Goal: Task Accomplishment & Management: Use online tool/utility

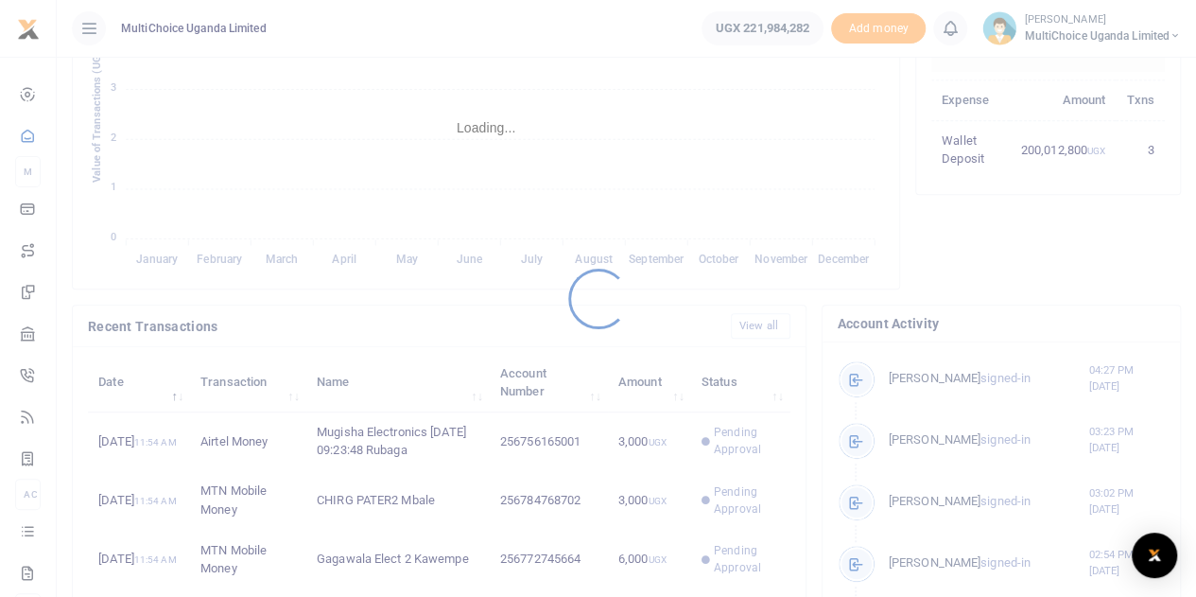
scroll to position [15, 15]
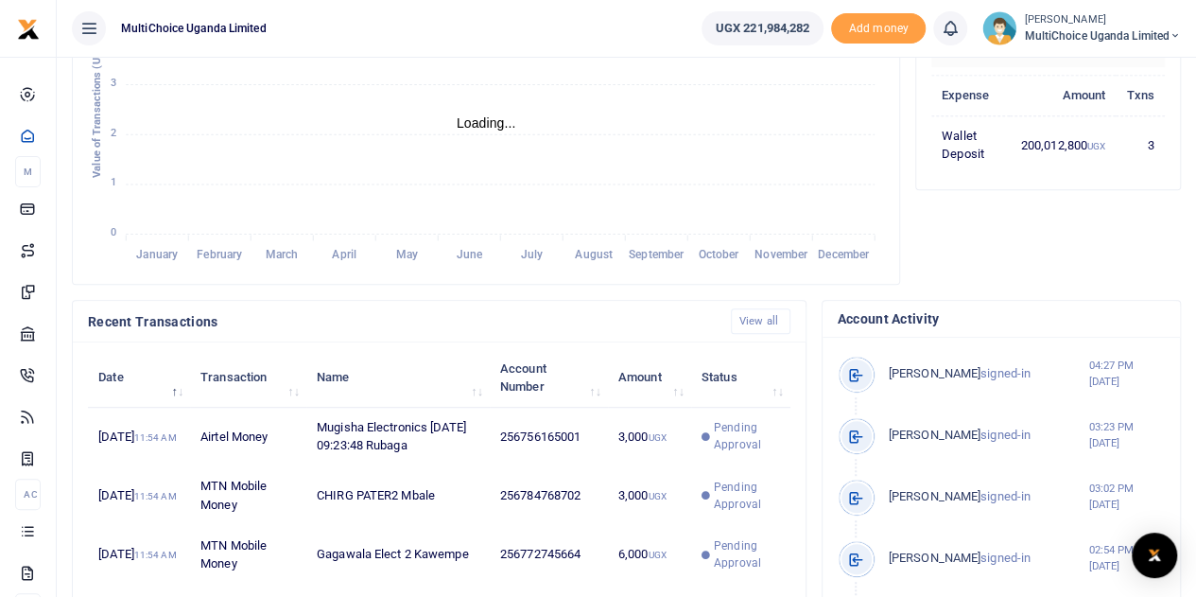
click at [743, 450] on div at bounding box center [598, 298] width 1196 height 597
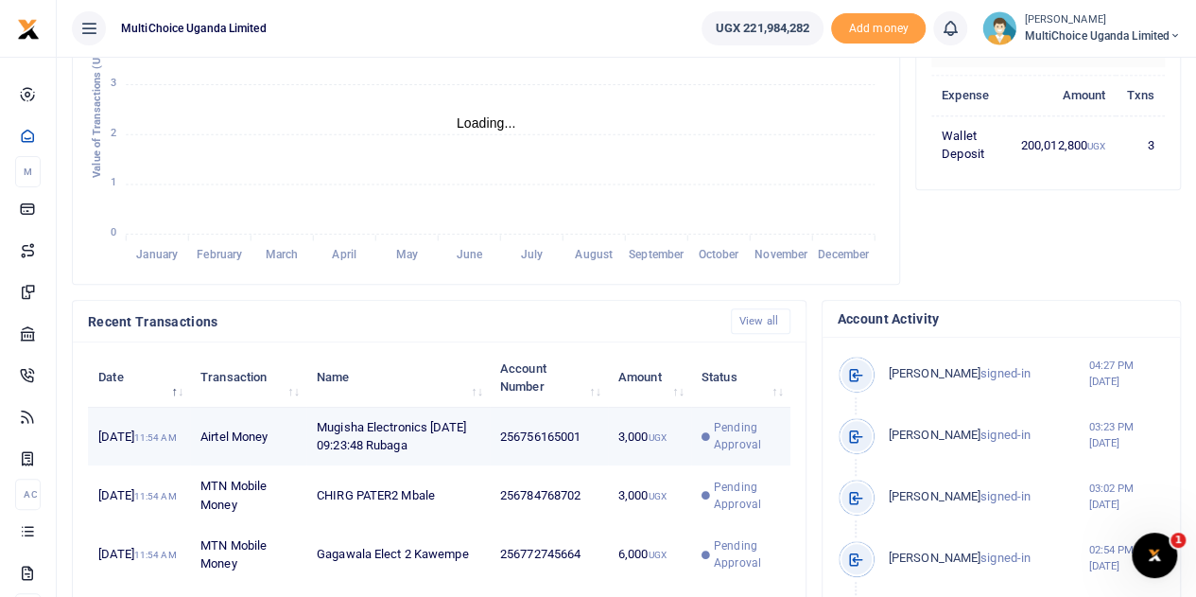
click at [743, 453] on span "Pending Approval" at bounding box center [747, 436] width 66 height 34
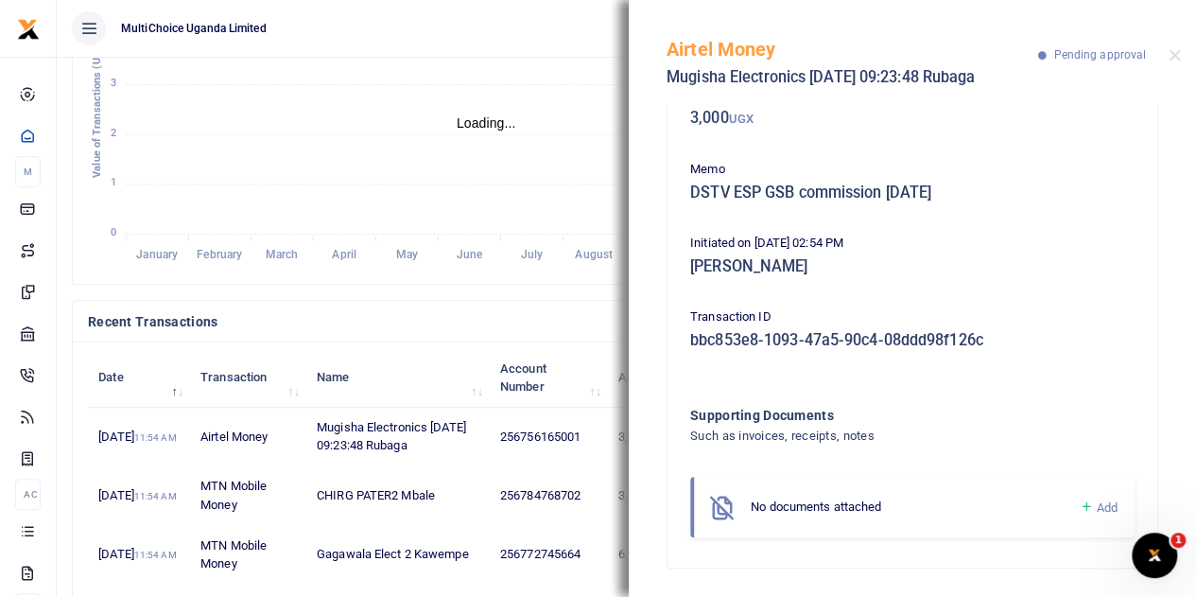
scroll to position [121, 0]
click at [1174, 58] on button "Close" at bounding box center [1174, 55] width 12 height 12
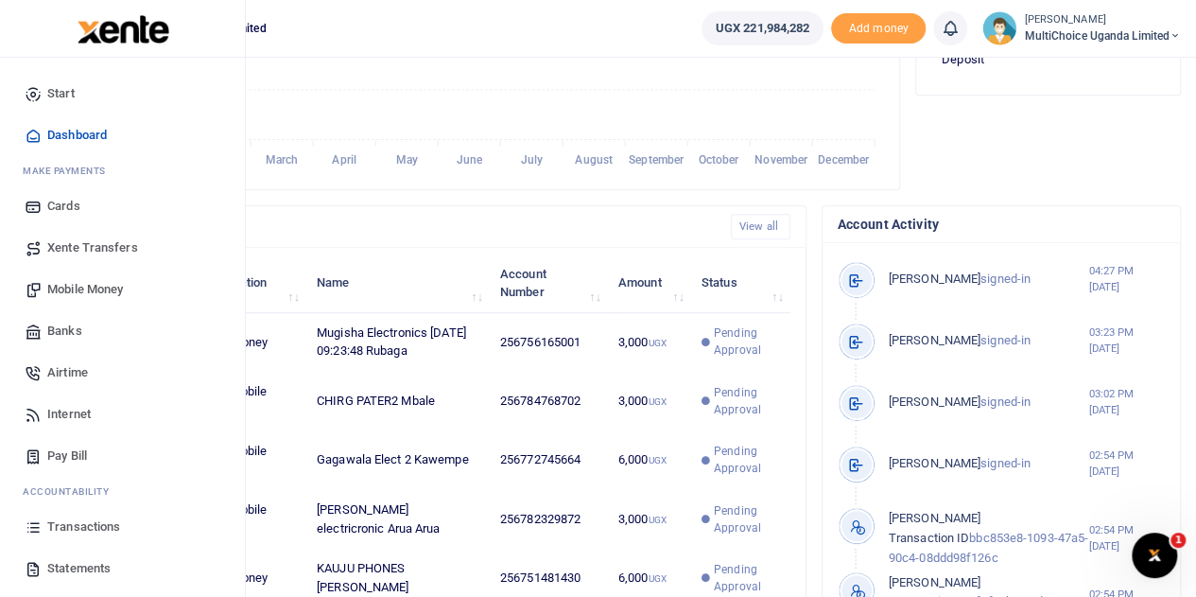
scroll to position [78, 0]
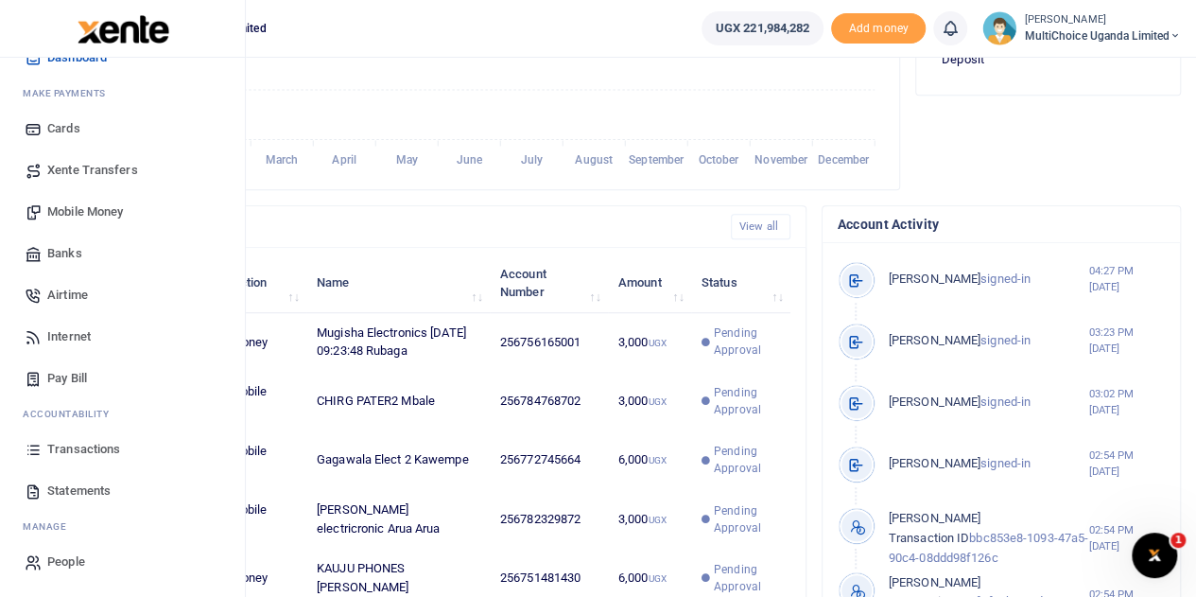
click at [104, 209] on span "Mobile Money" at bounding box center [85, 211] width 76 height 19
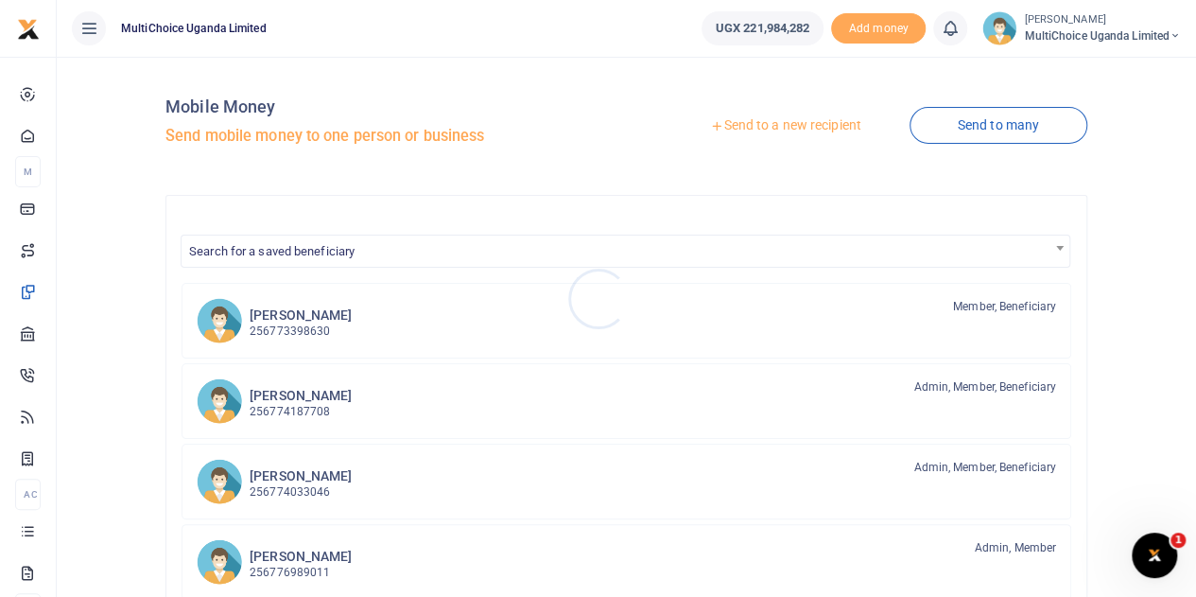
click at [991, 127] on div at bounding box center [598, 298] width 1196 height 597
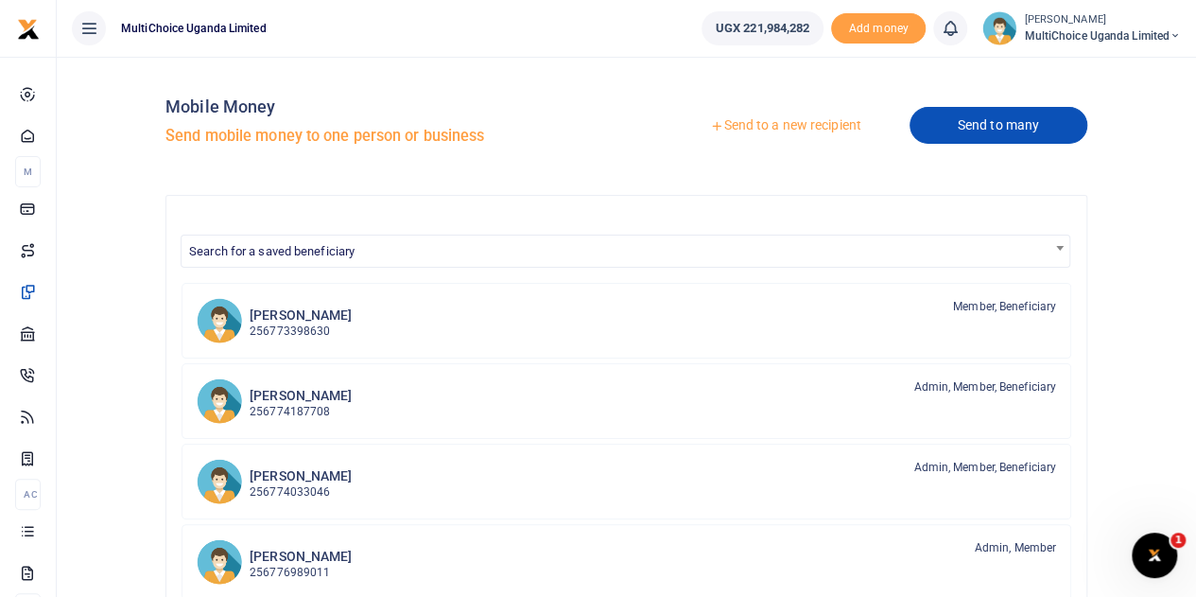
click at [985, 130] on link "Send to many" at bounding box center [998, 125] width 178 height 37
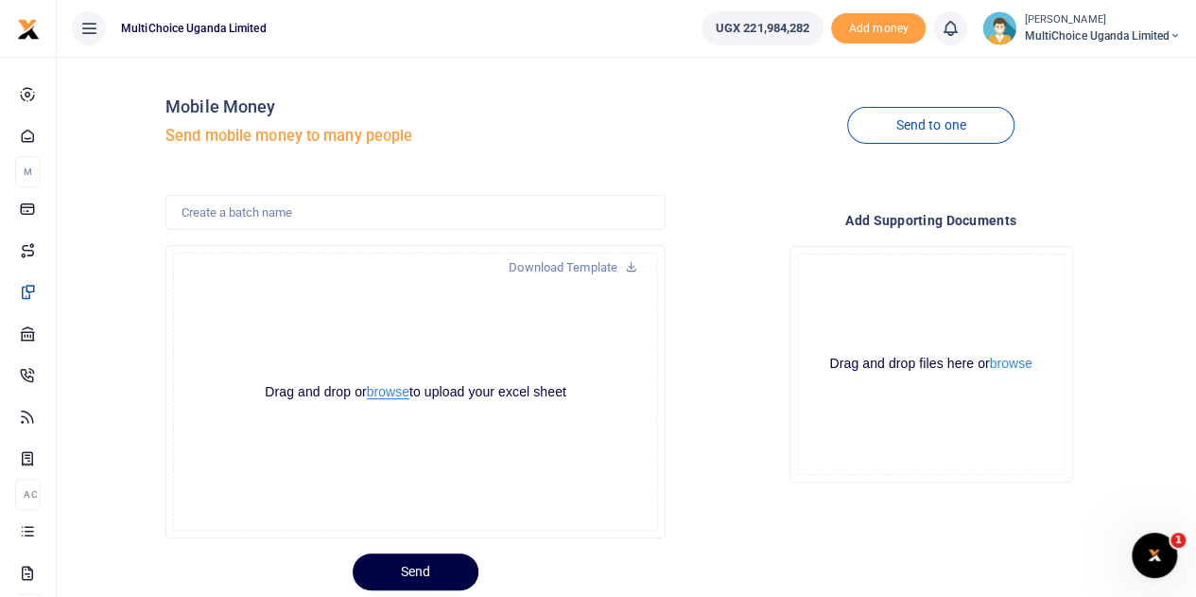
click at [389, 394] on button "browse" at bounding box center [388, 392] width 43 height 14
click at [598, 261] on link "Download Template" at bounding box center [572, 267] width 159 height 30
click at [671, 489] on div "Download Template Drop your files here Drag and drop or browse to upload your e…" at bounding box center [415, 391] width 515 height 293
click at [383, 395] on button "browse" at bounding box center [388, 392] width 43 height 14
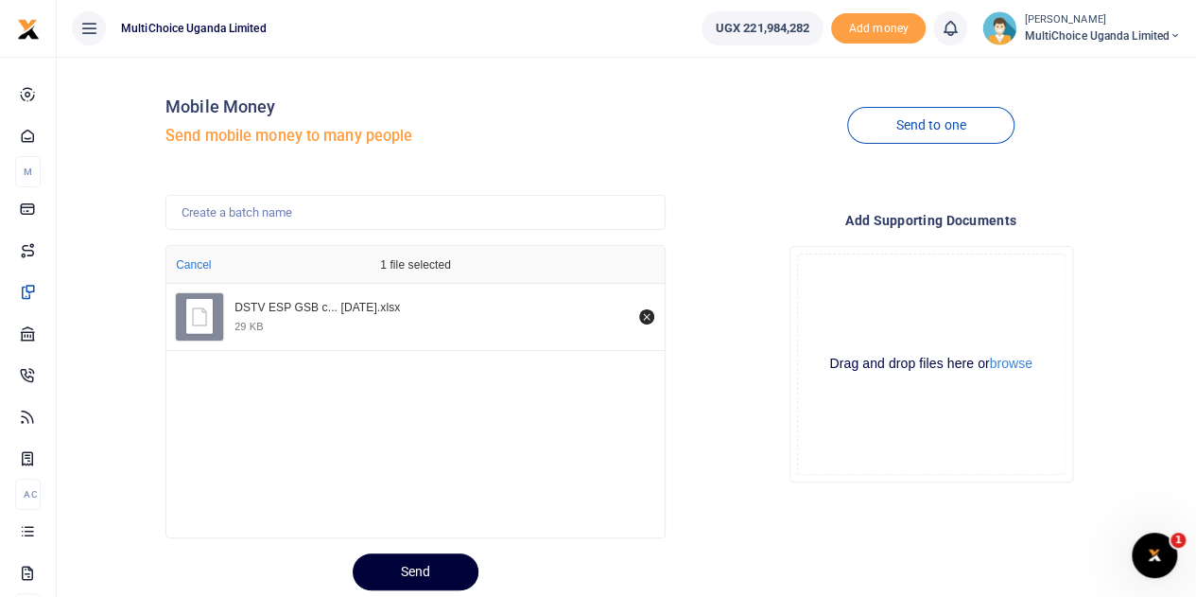
click at [435, 569] on button "Send" at bounding box center [416, 571] width 126 height 37
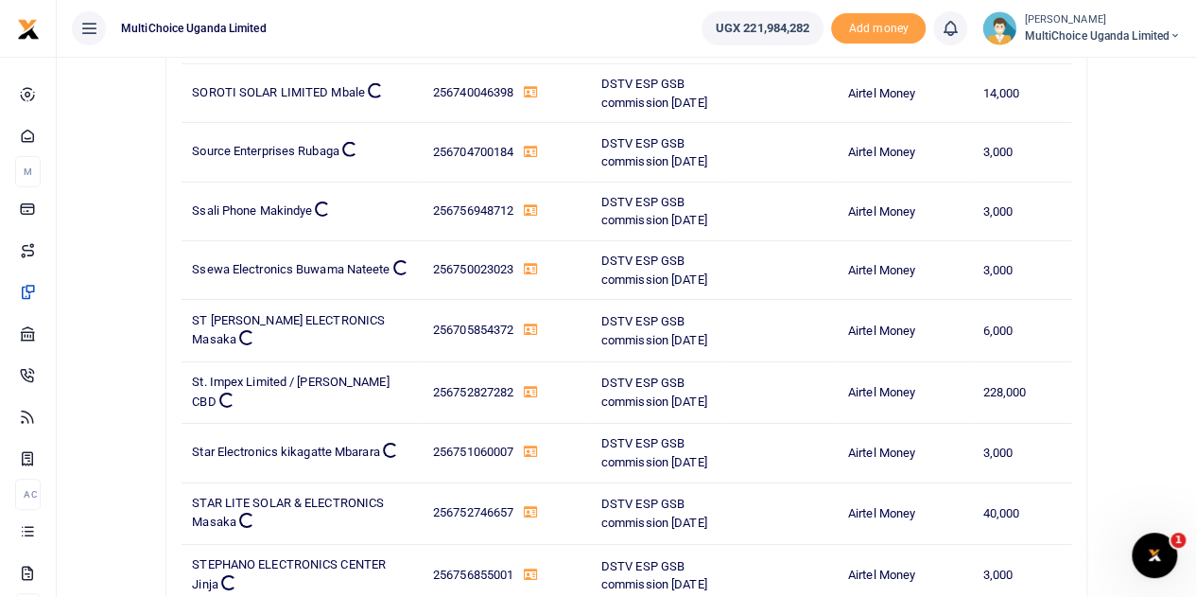
scroll to position [27822, 0]
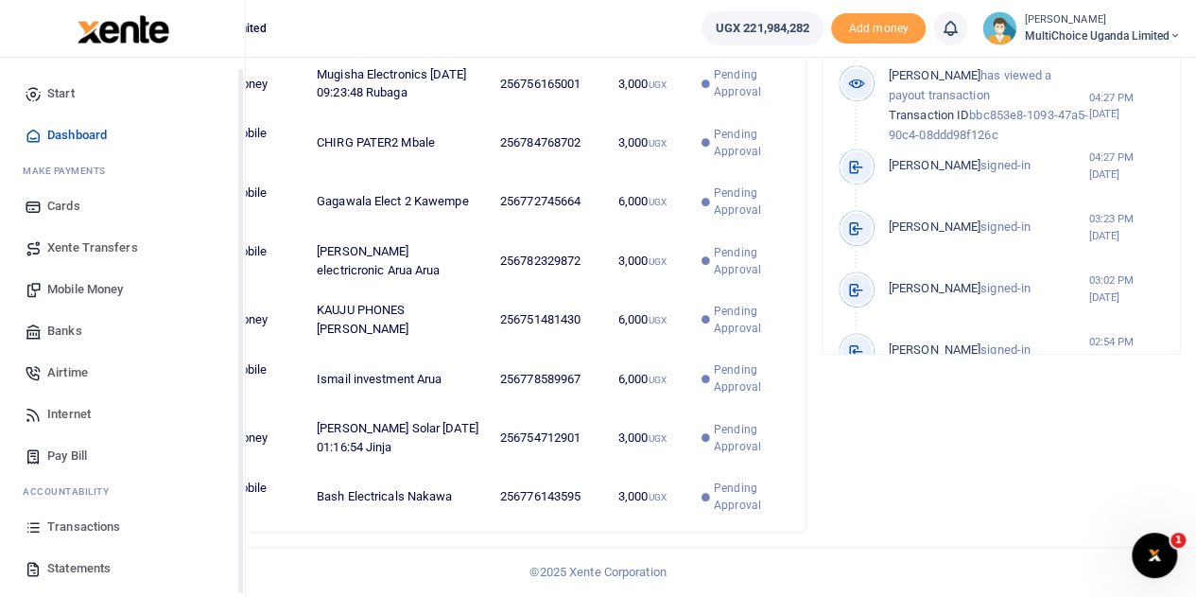
scroll to position [78, 0]
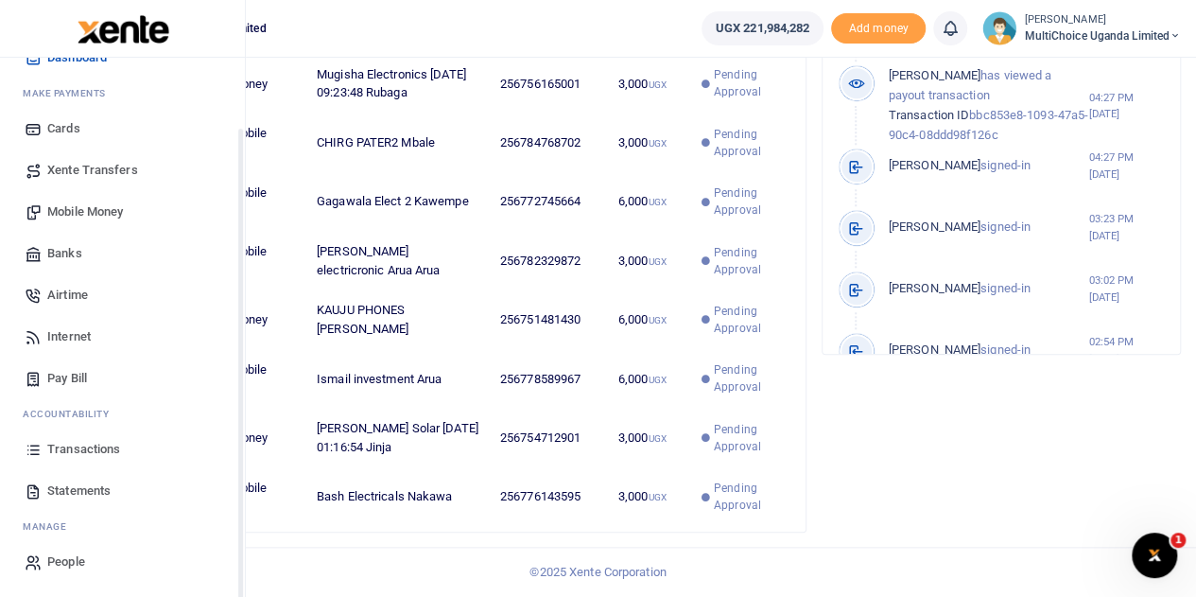
click at [85, 443] on span "Transactions" at bounding box center [83, 449] width 73 height 19
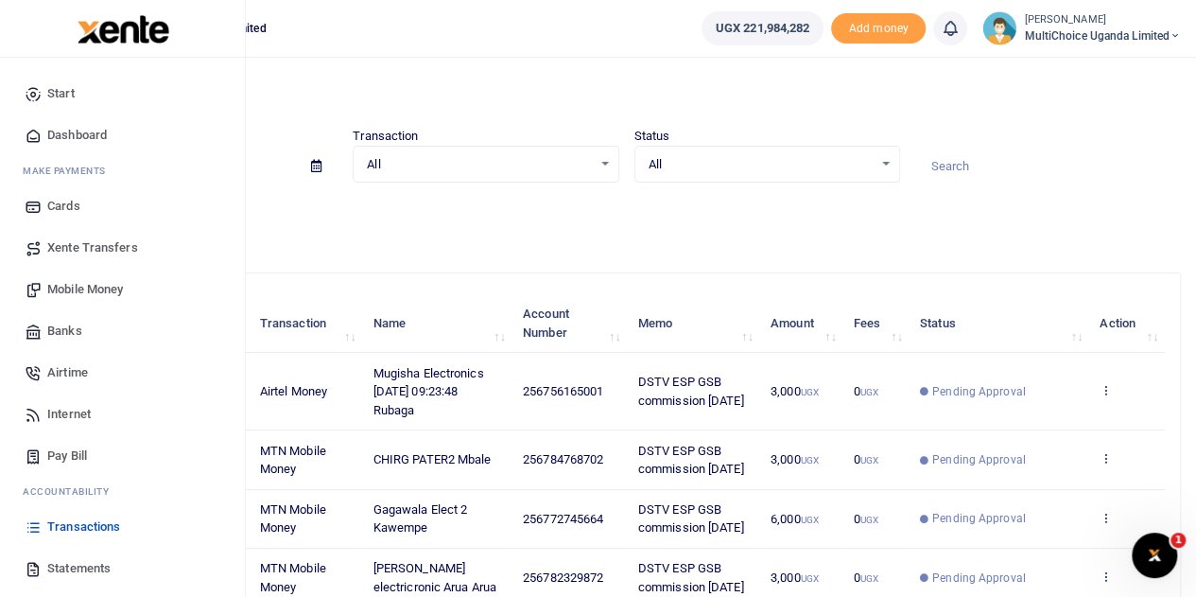
click at [89, 277] on link "Mobile Money" at bounding box center [122, 289] width 215 height 42
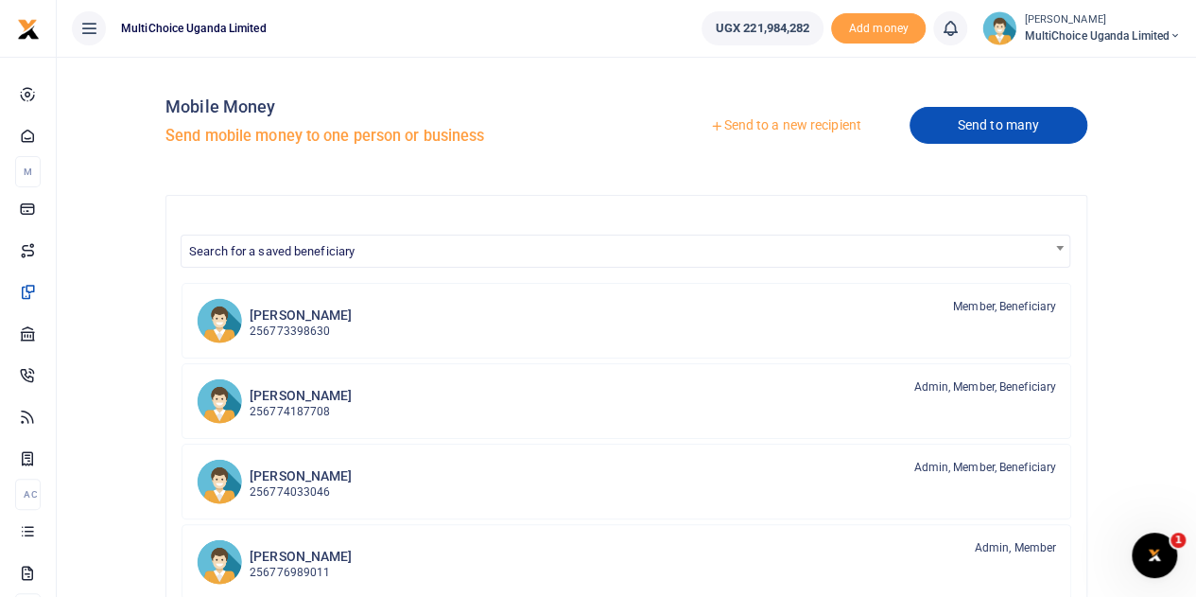
click at [979, 129] on link "Send to many" at bounding box center [998, 125] width 178 height 37
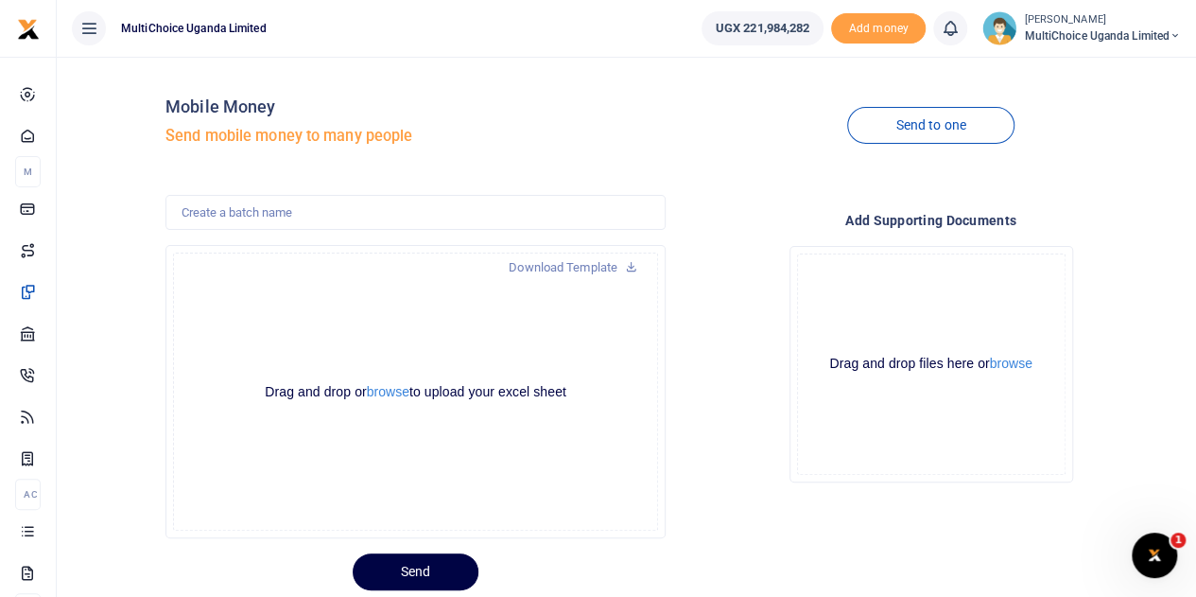
click at [374, 389] on div at bounding box center [598, 298] width 1196 height 597
click at [382, 393] on button "browse" at bounding box center [388, 392] width 43 height 14
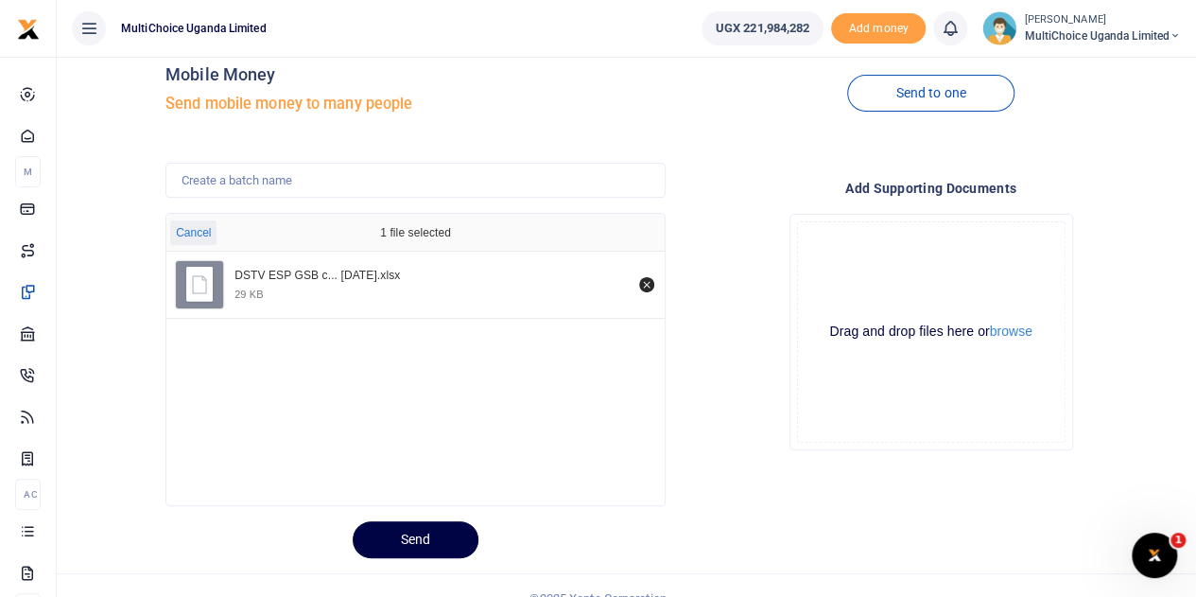
scroll to position [57, 0]
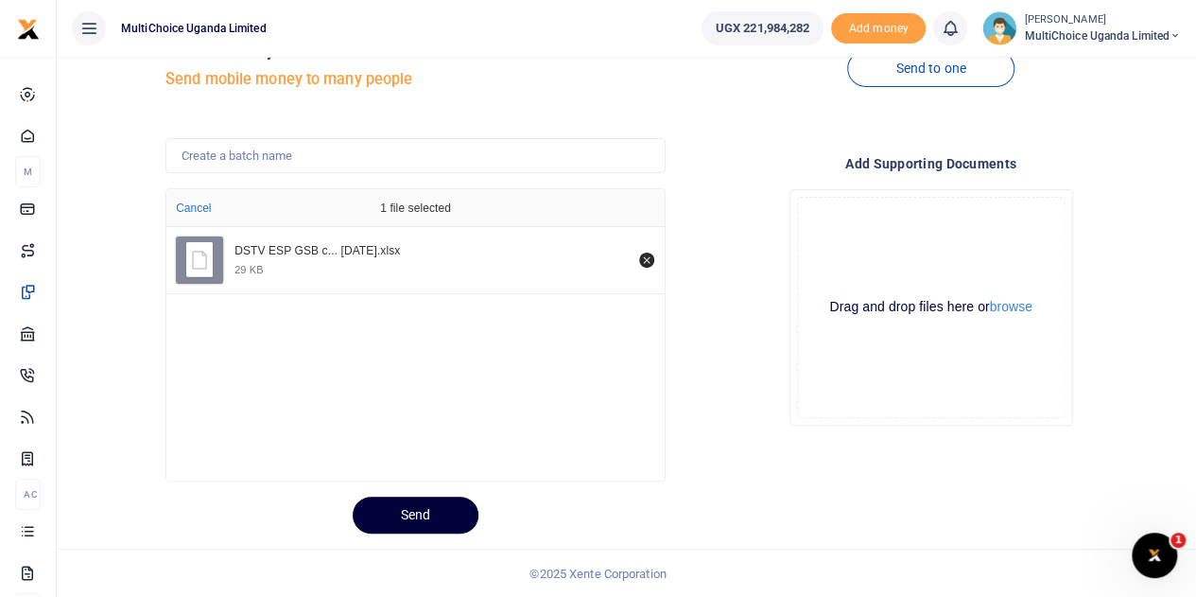
click at [431, 503] on button "Send" at bounding box center [416, 514] width 126 height 37
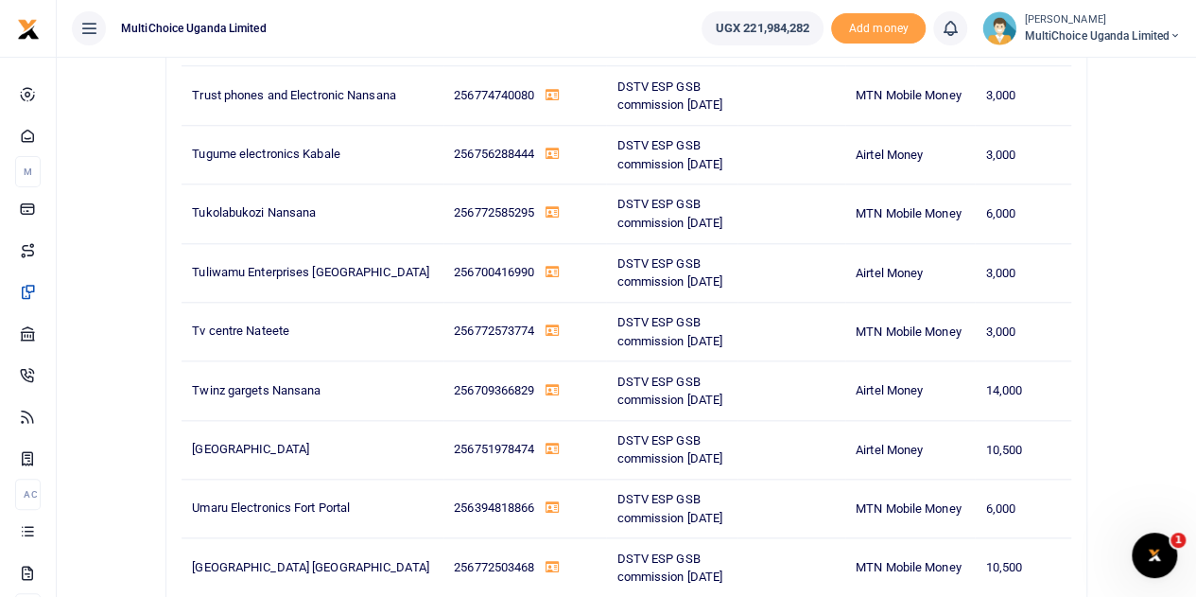
scroll to position [27290, 0]
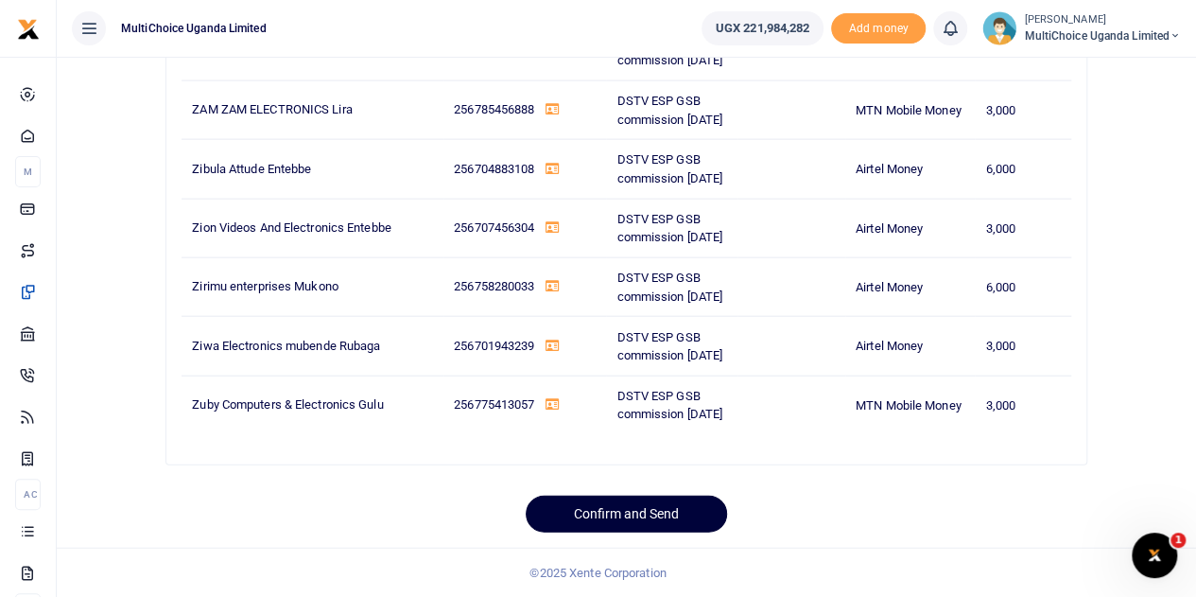
click at [621, 508] on button "Confirm and Send" at bounding box center [626, 513] width 201 height 37
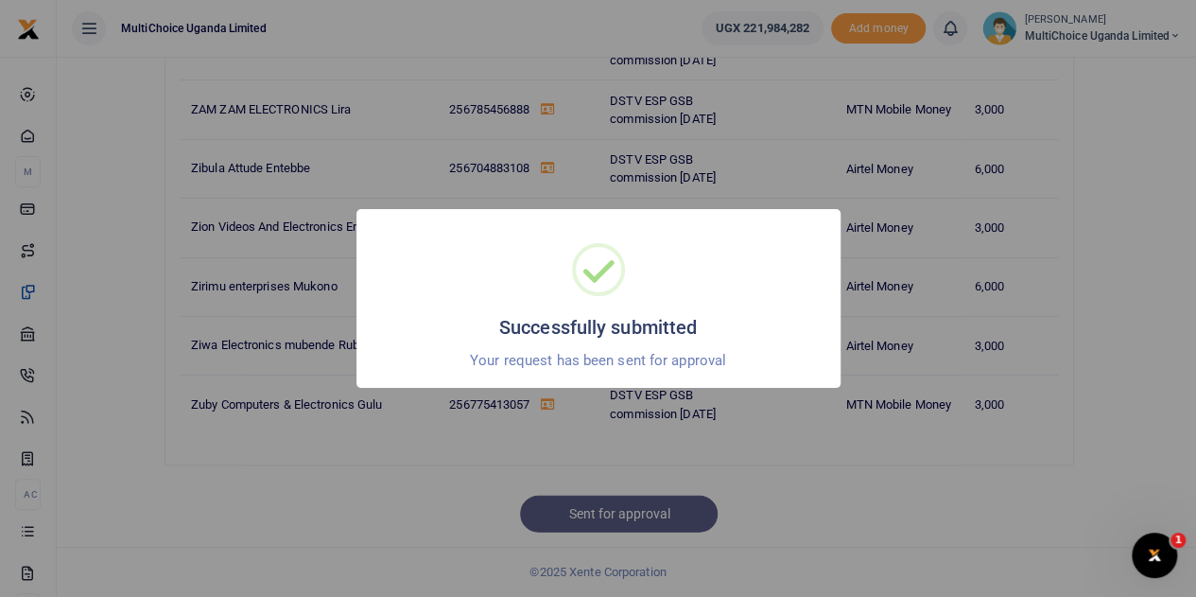
scroll to position [27236, 0]
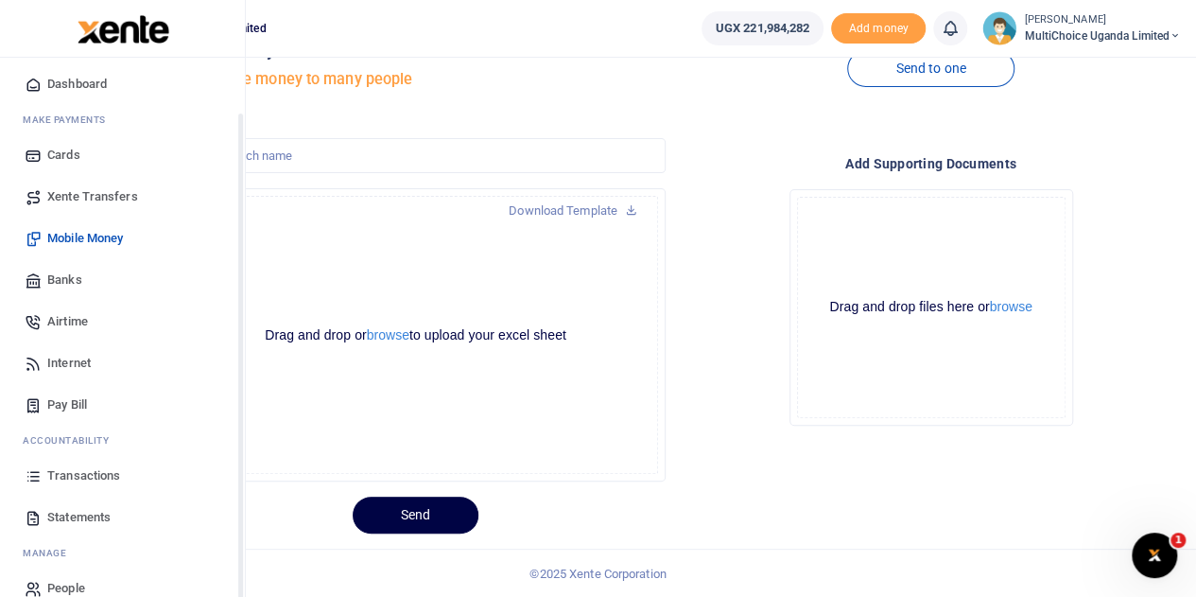
scroll to position [78, 0]
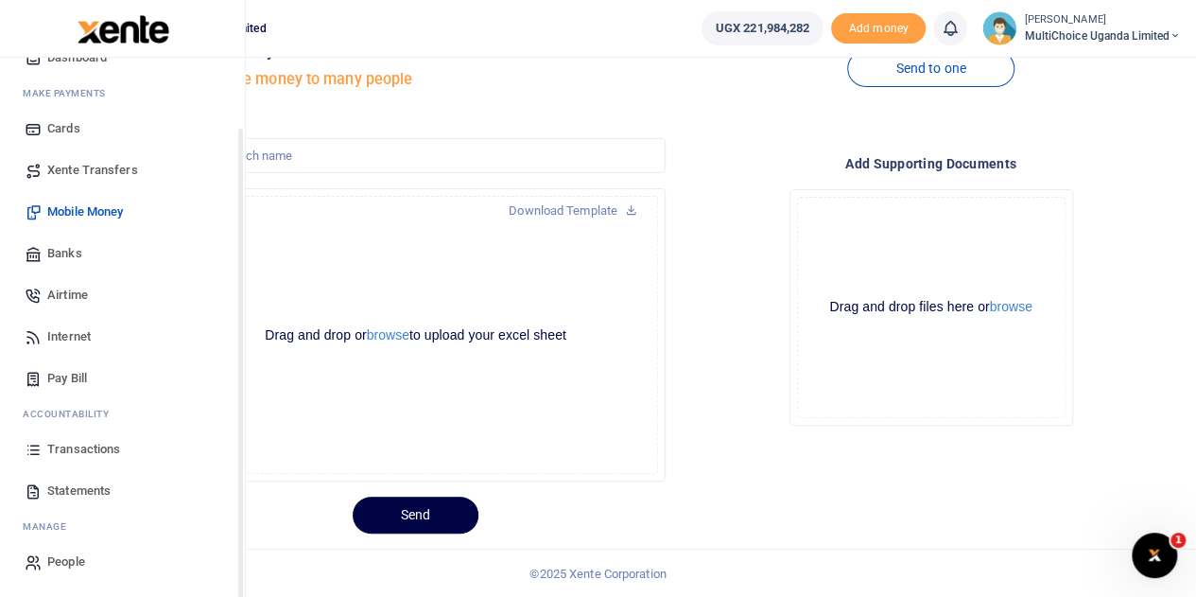
click at [82, 450] on span "Transactions" at bounding box center [83, 449] width 73 height 19
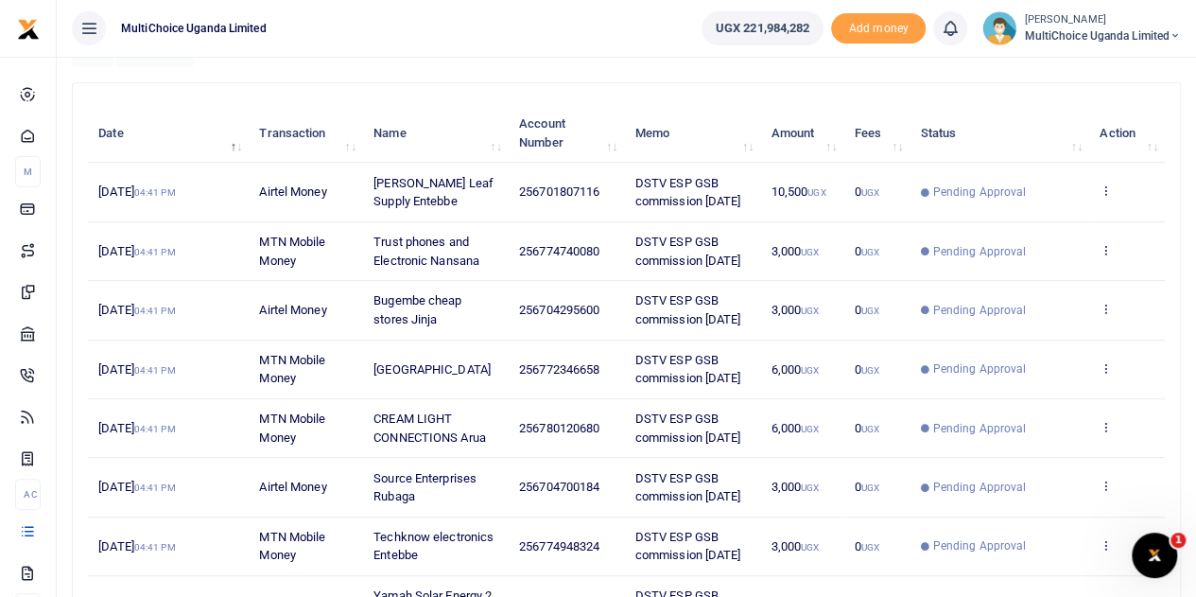
scroll to position [15, 0]
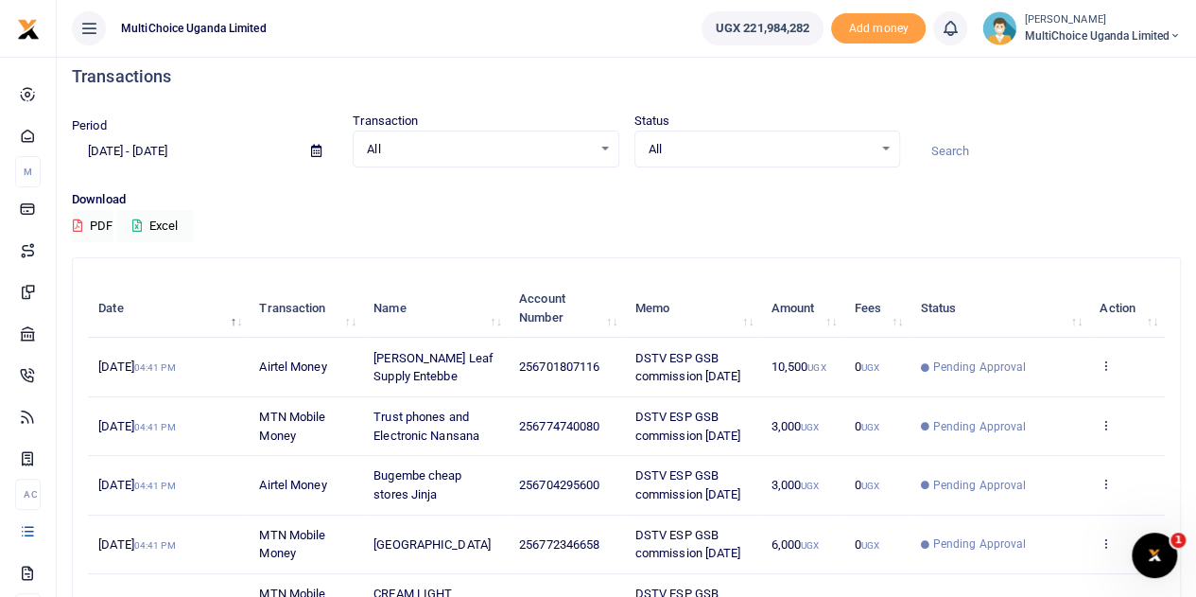
click at [312, 152] on icon at bounding box center [316, 151] width 10 height 12
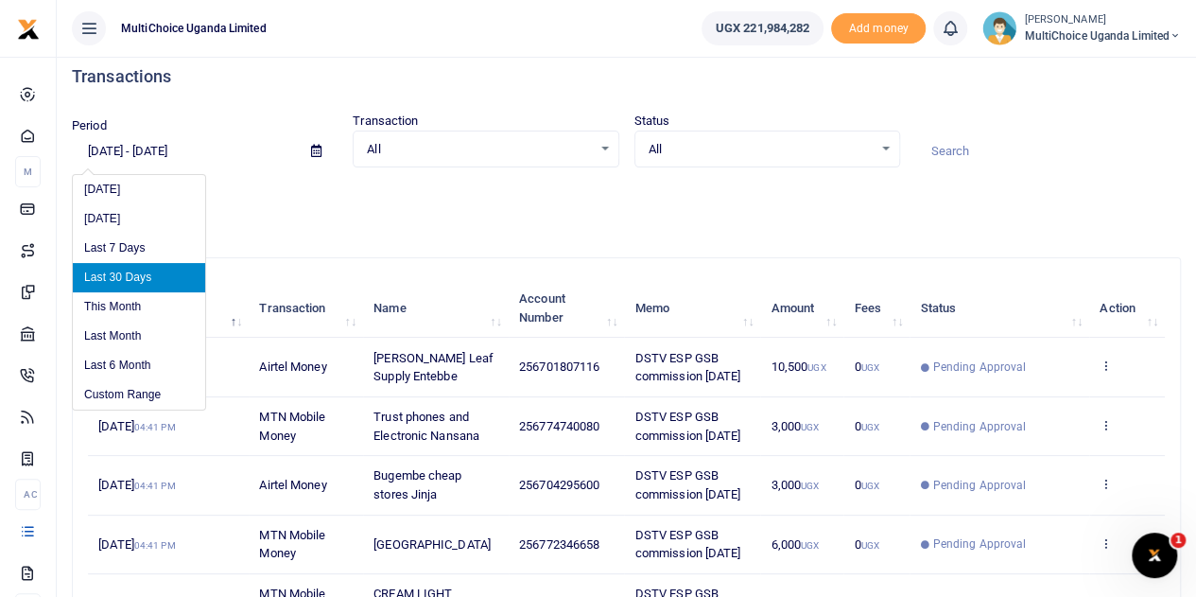
click at [648, 205] on p "Download" at bounding box center [626, 200] width 1109 height 20
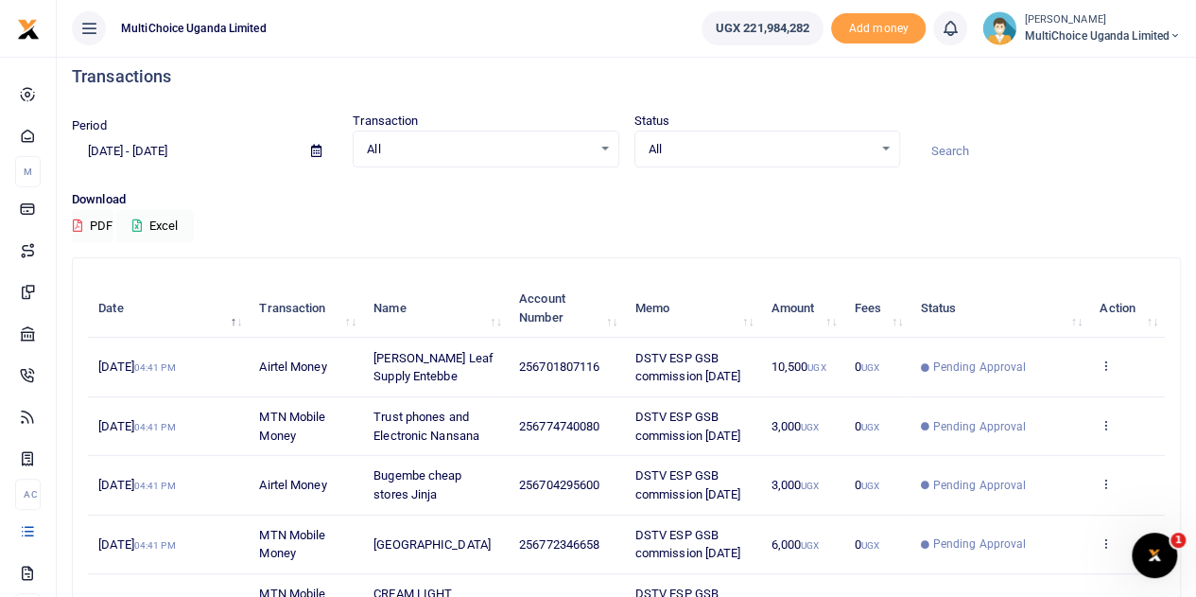
click at [877, 151] on div "All Select an option..." at bounding box center [767, 149] width 264 height 21
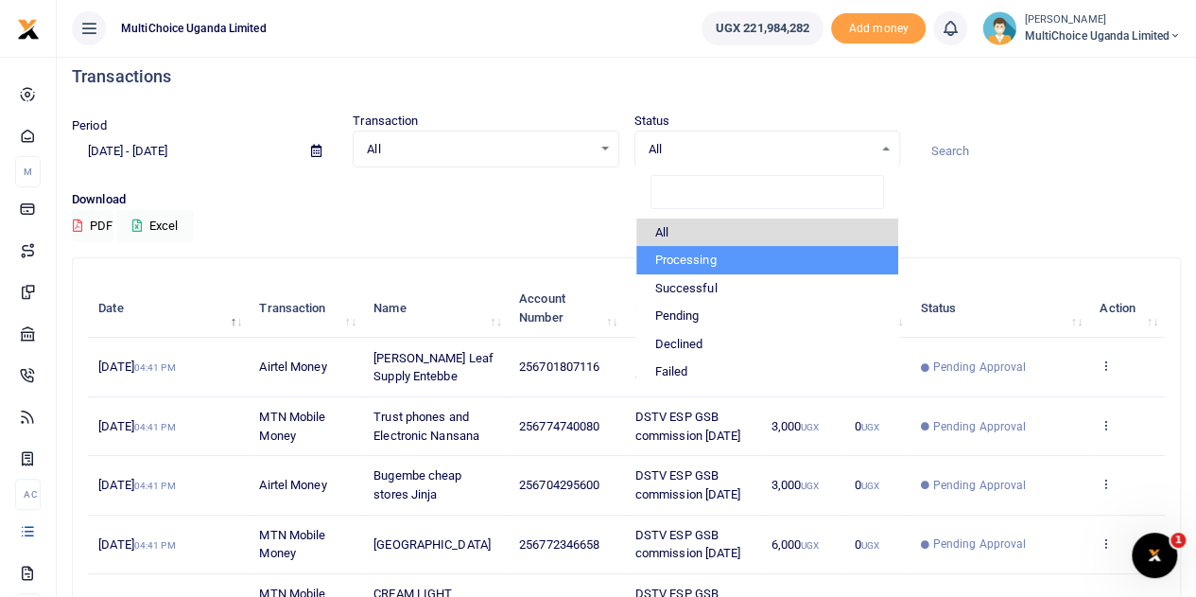
click at [709, 248] on li "Processing" at bounding box center [767, 260] width 262 height 28
select select "PROCESSING"
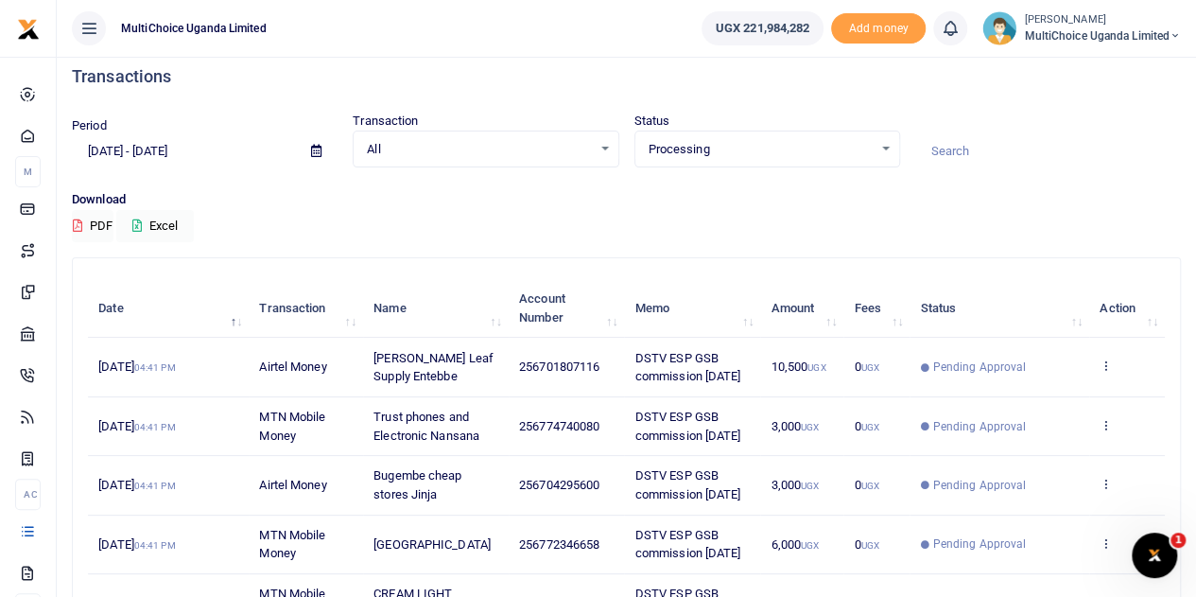
click at [439, 228] on div "Download PDF Excel" at bounding box center [626, 216] width 1109 height 52
click at [134, 223] on icon at bounding box center [136, 225] width 9 height 12
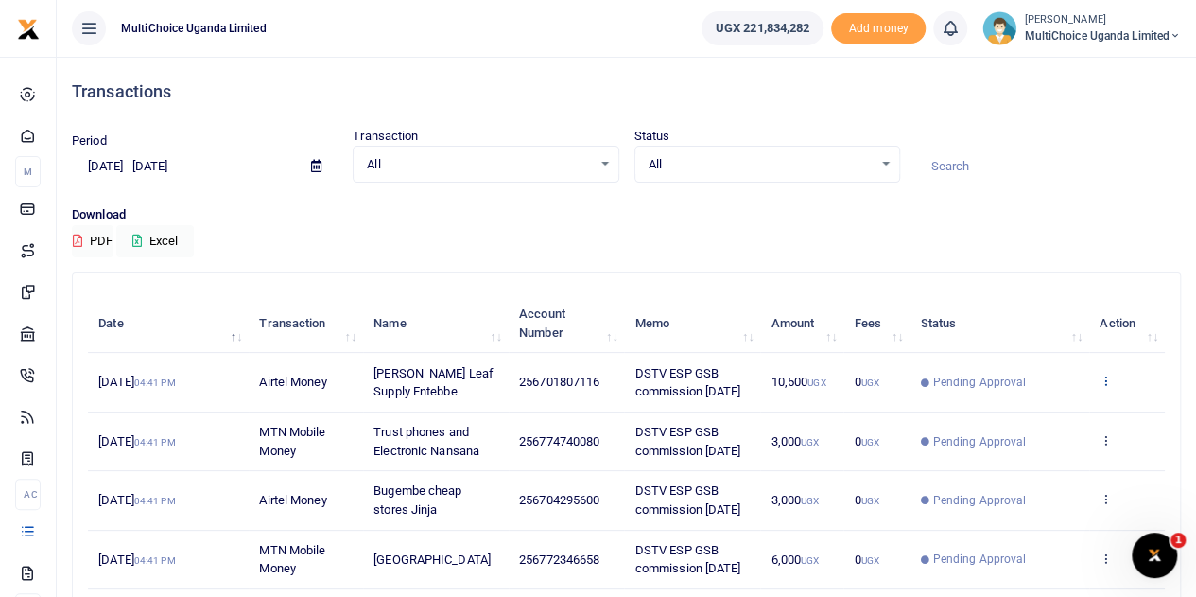
click at [1103, 379] on icon at bounding box center [1105, 379] width 12 height 13
click at [1049, 400] on link "View details" at bounding box center [1036, 413] width 149 height 26
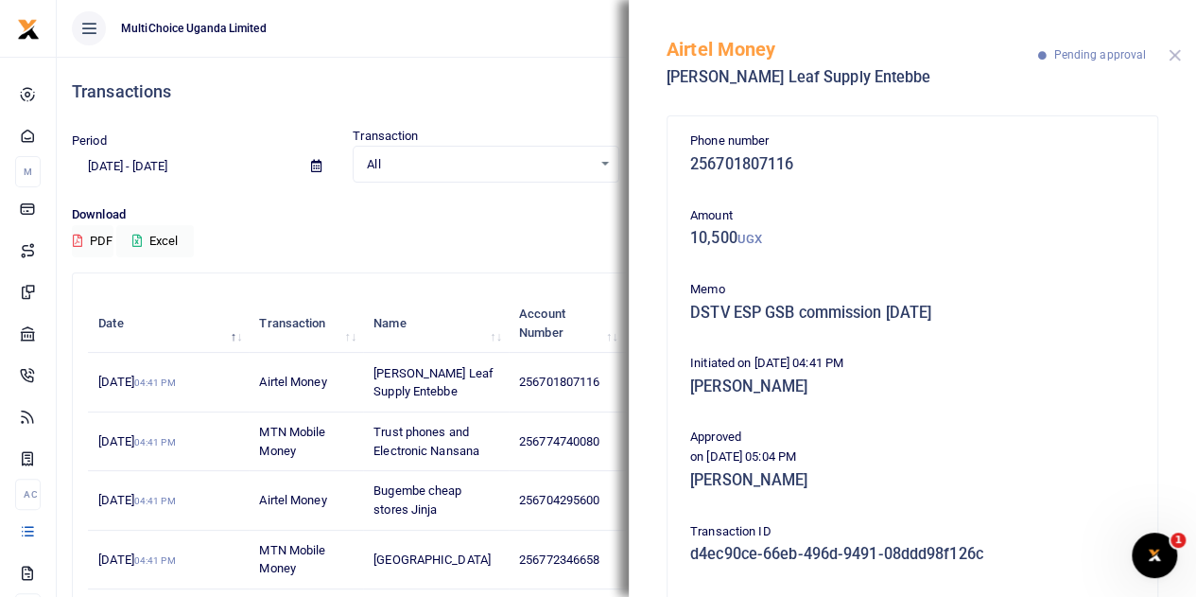
click at [1172, 54] on button "Close" at bounding box center [1174, 55] width 12 height 12
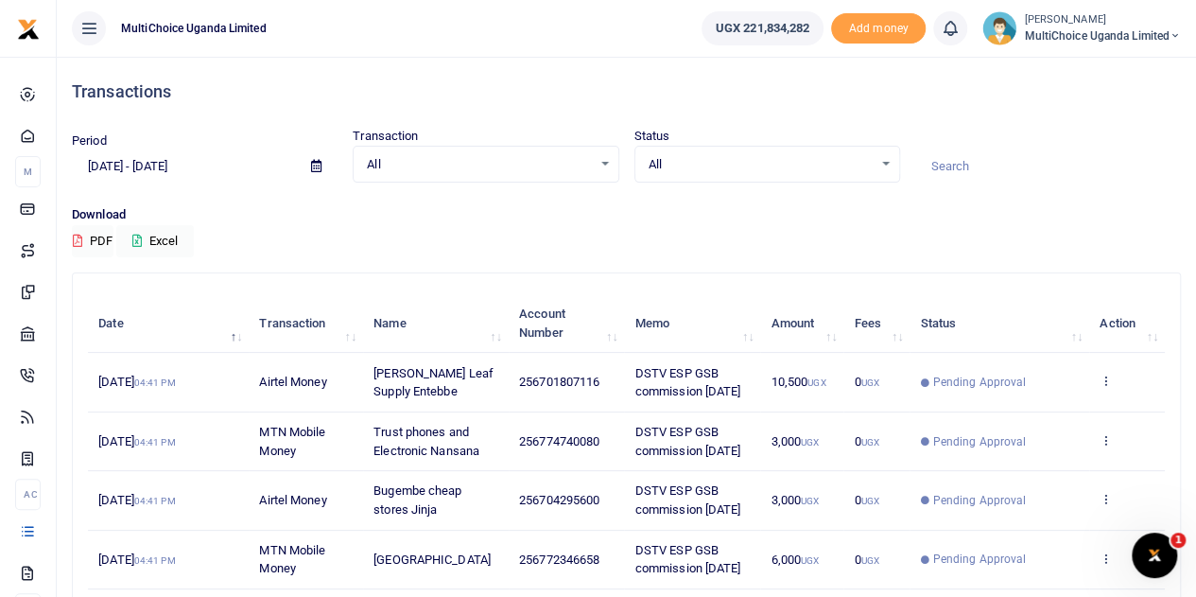
click at [1077, 33] on span "MultiChoice Uganda Limited" at bounding box center [1102, 35] width 157 height 17
click at [1096, 71] on link "Switch accounts" at bounding box center [1107, 69] width 149 height 26
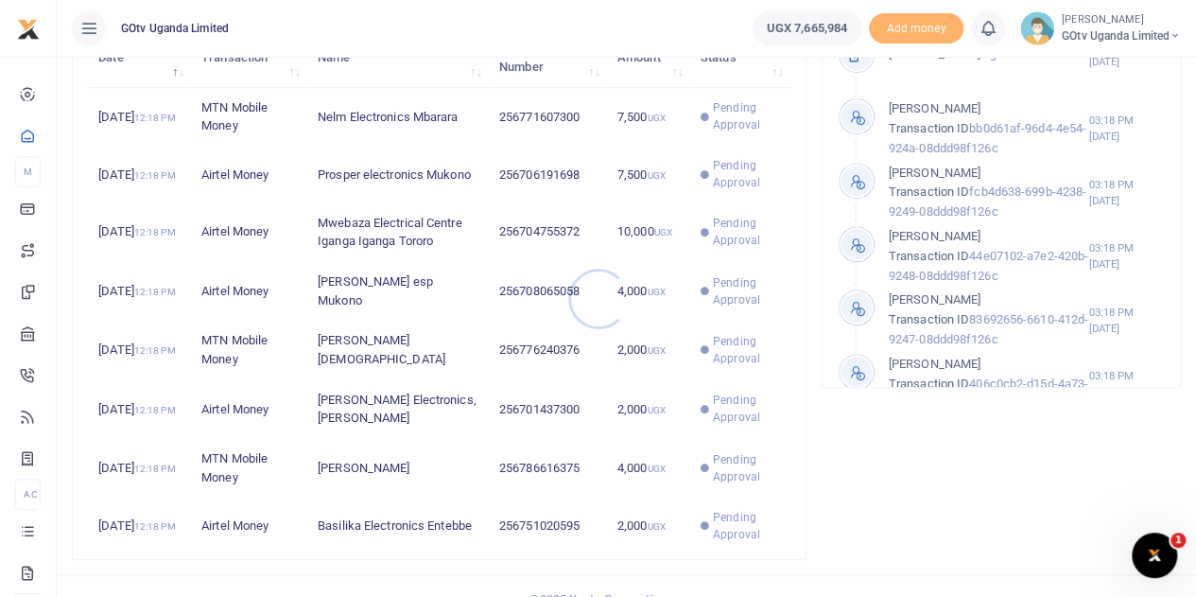
scroll to position [743, 0]
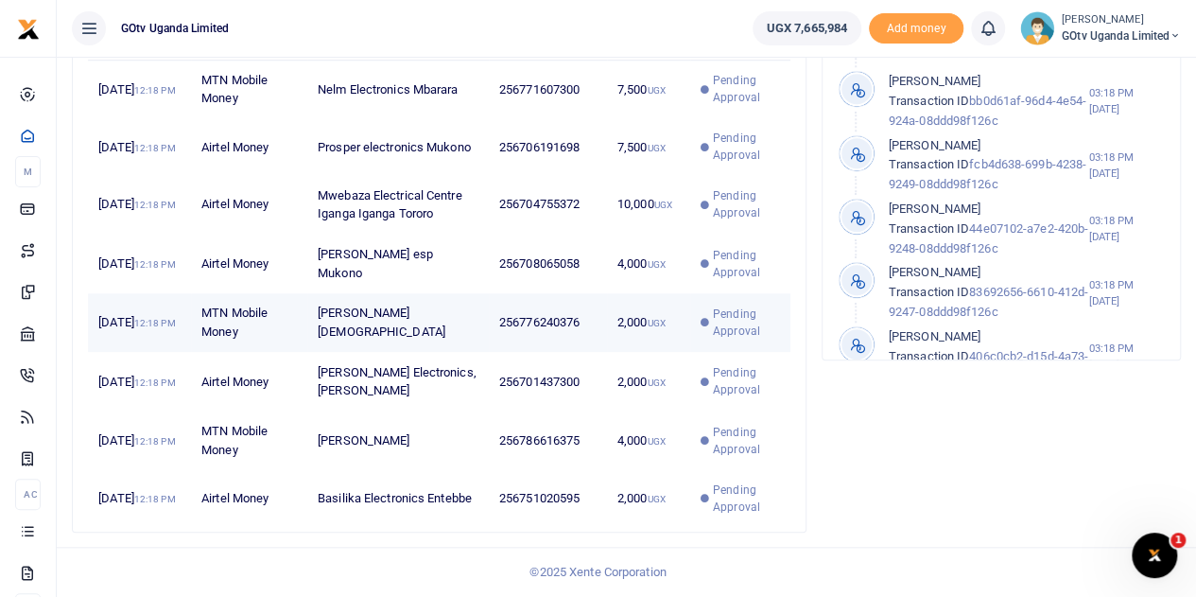
click at [718, 326] on span "Pending Approval" at bounding box center [746, 322] width 67 height 34
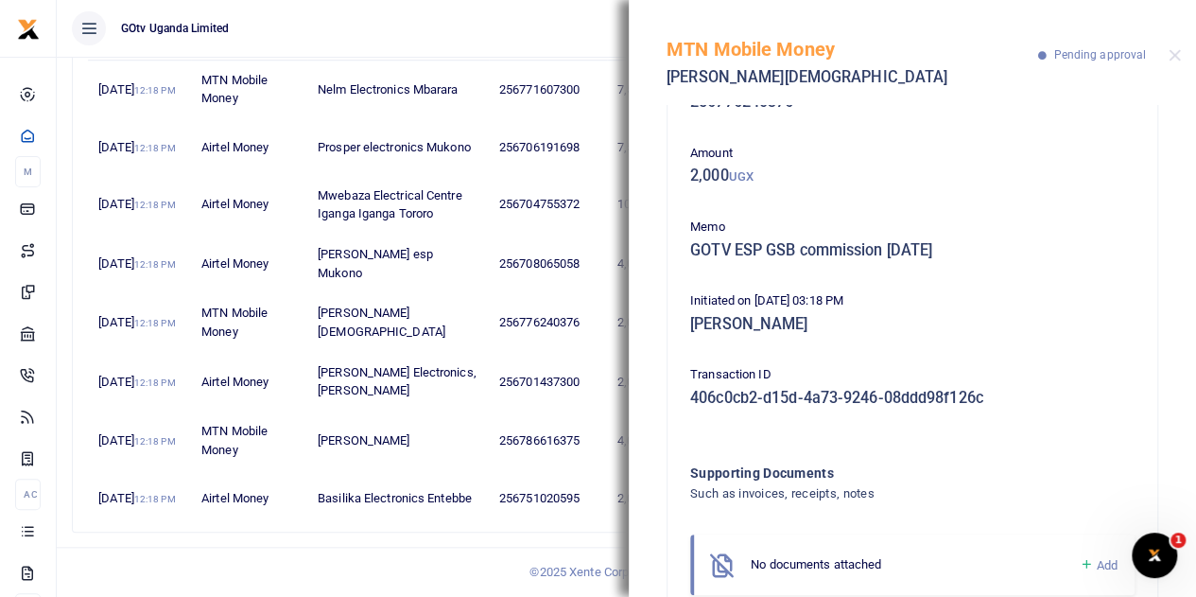
scroll to position [0, 0]
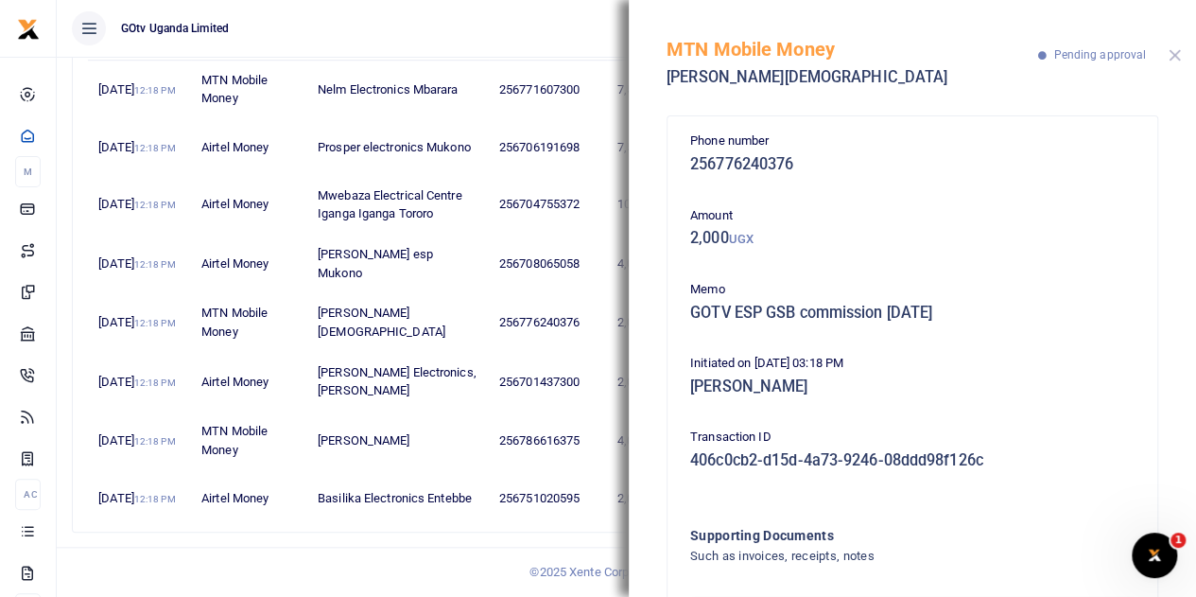
click at [1170, 58] on button "Close" at bounding box center [1174, 55] width 12 height 12
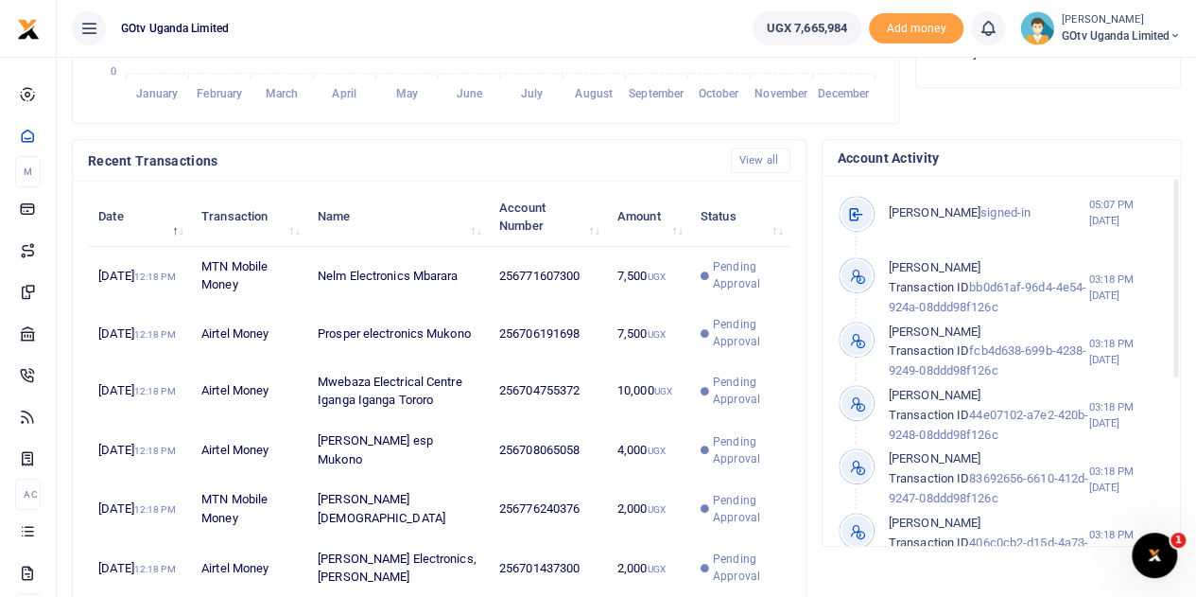
scroll to position [554, 0]
